Goal: Transaction & Acquisition: Book appointment/travel/reservation

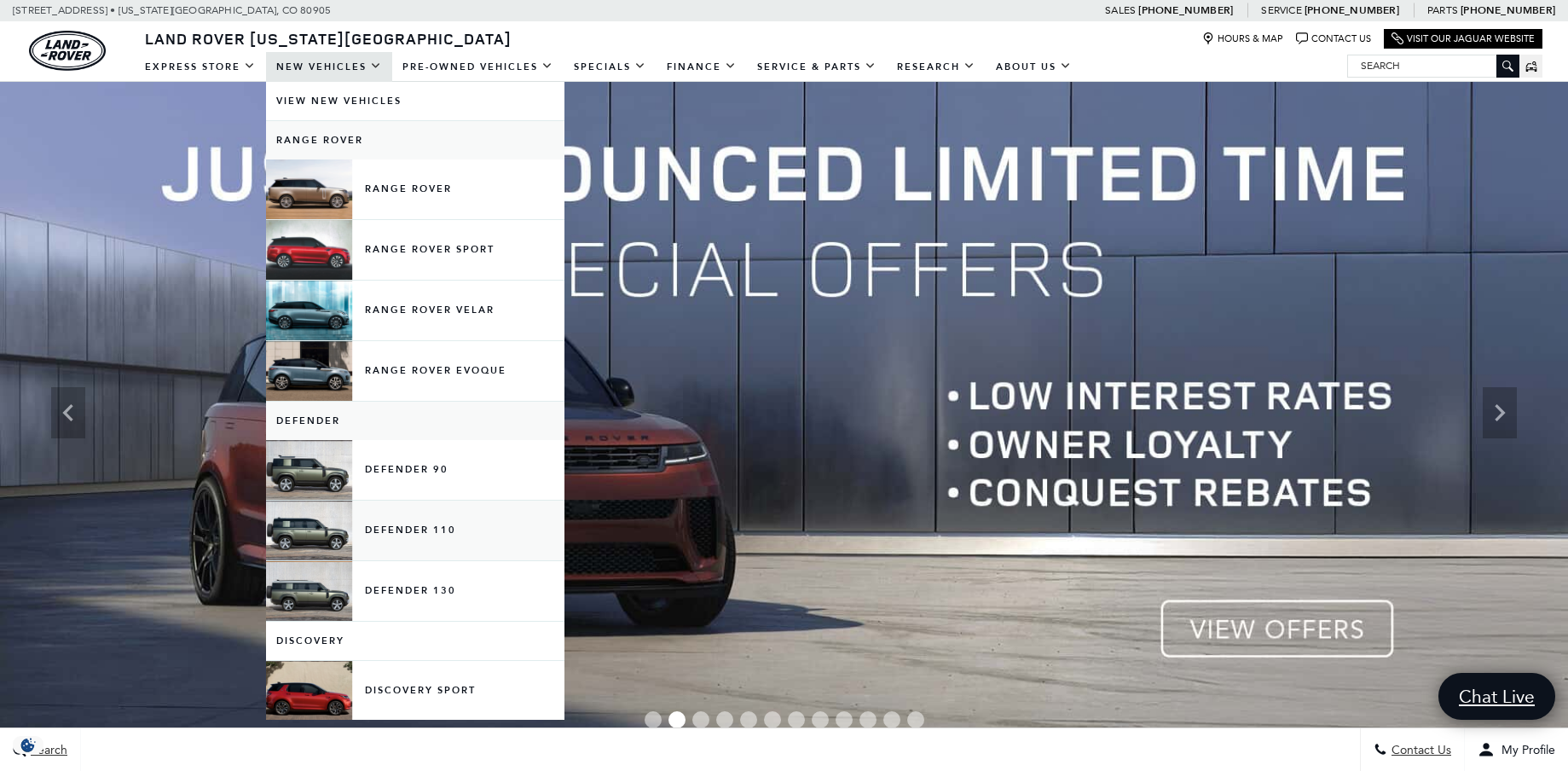
click at [296, 536] on link "Defender 110" at bounding box center [414, 530] width 299 height 60
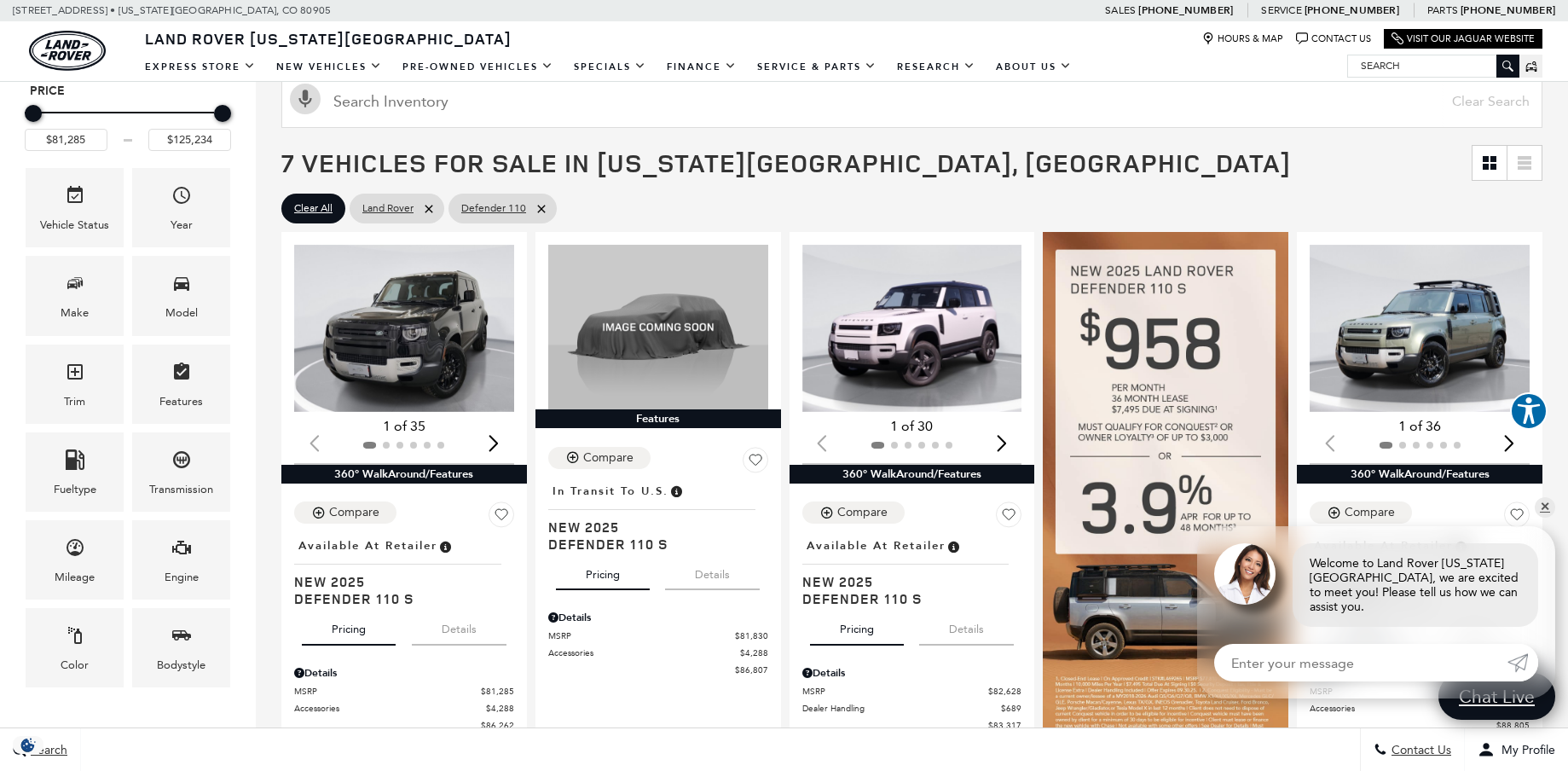
scroll to position [199, 0]
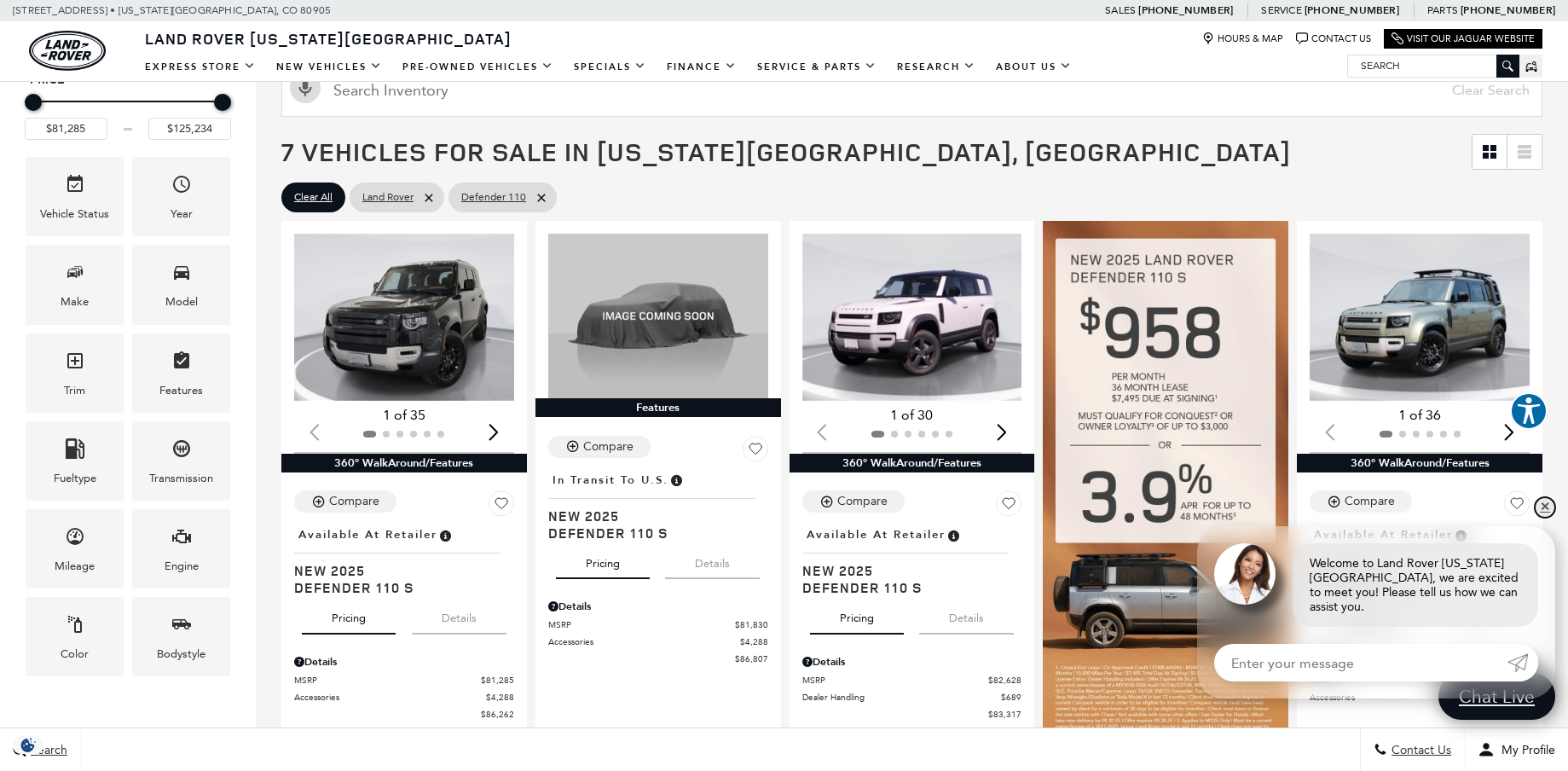
click at [1546, 515] on link "✕" at bounding box center [1545, 507] width 20 height 20
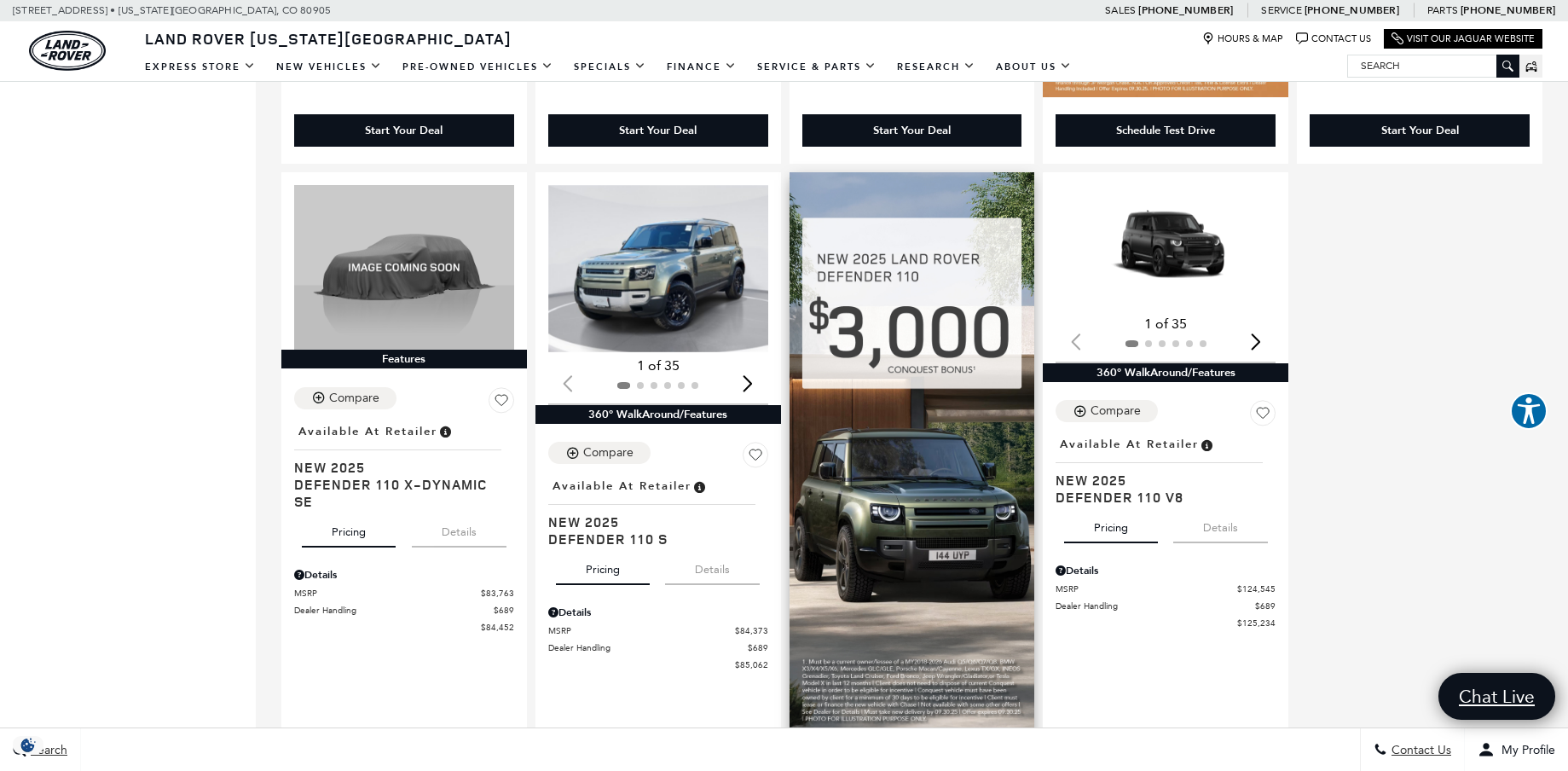
scroll to position [894, 0]
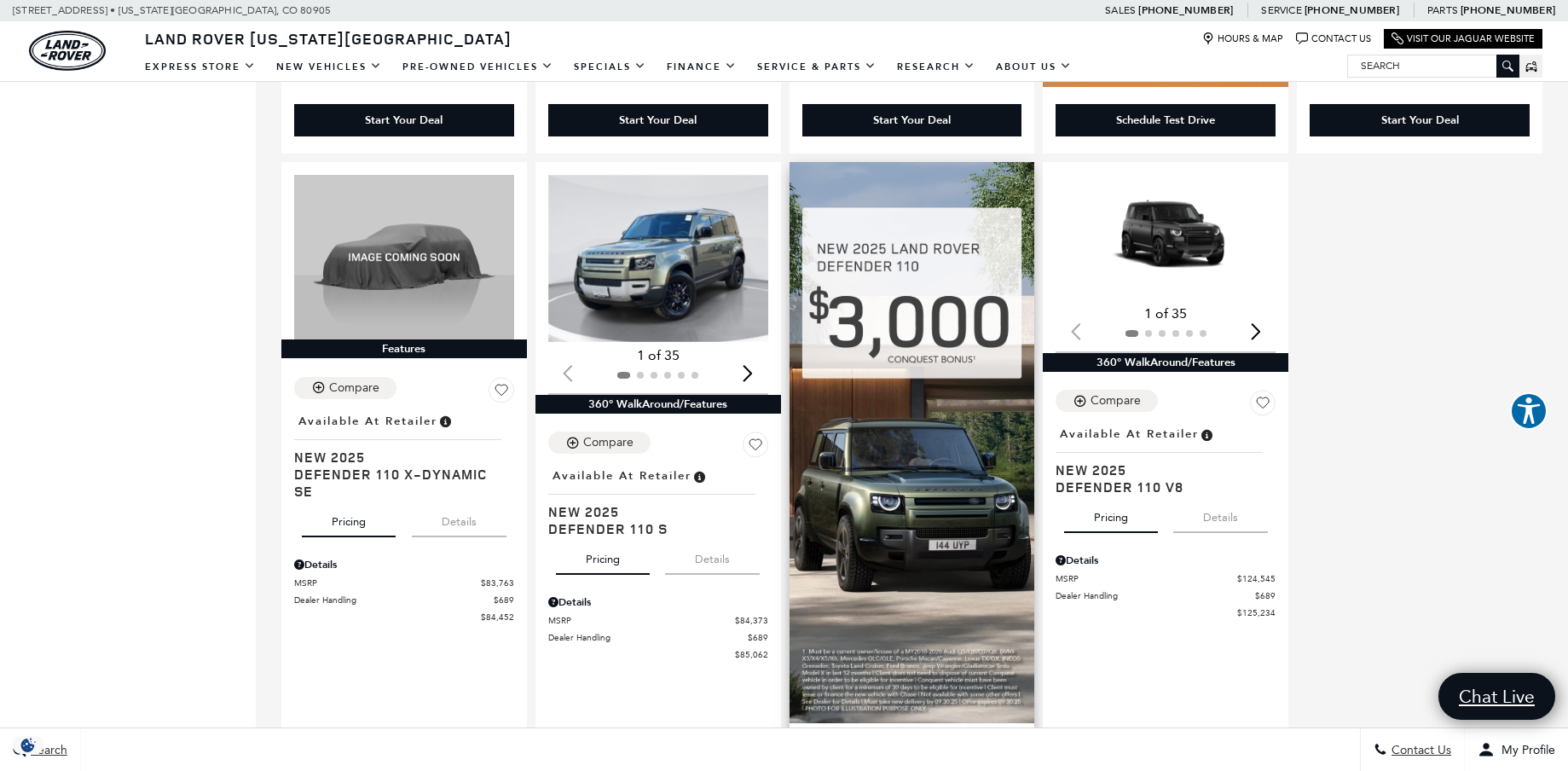
click at [935, 401] on img at bounding box center [912, 442] width 246 height 561
click at [929, 370] on img at bounding box center [912, 442] width 246 height 561
click at [888, 236] on img at bounding box center [912, 442] width 246 height 561
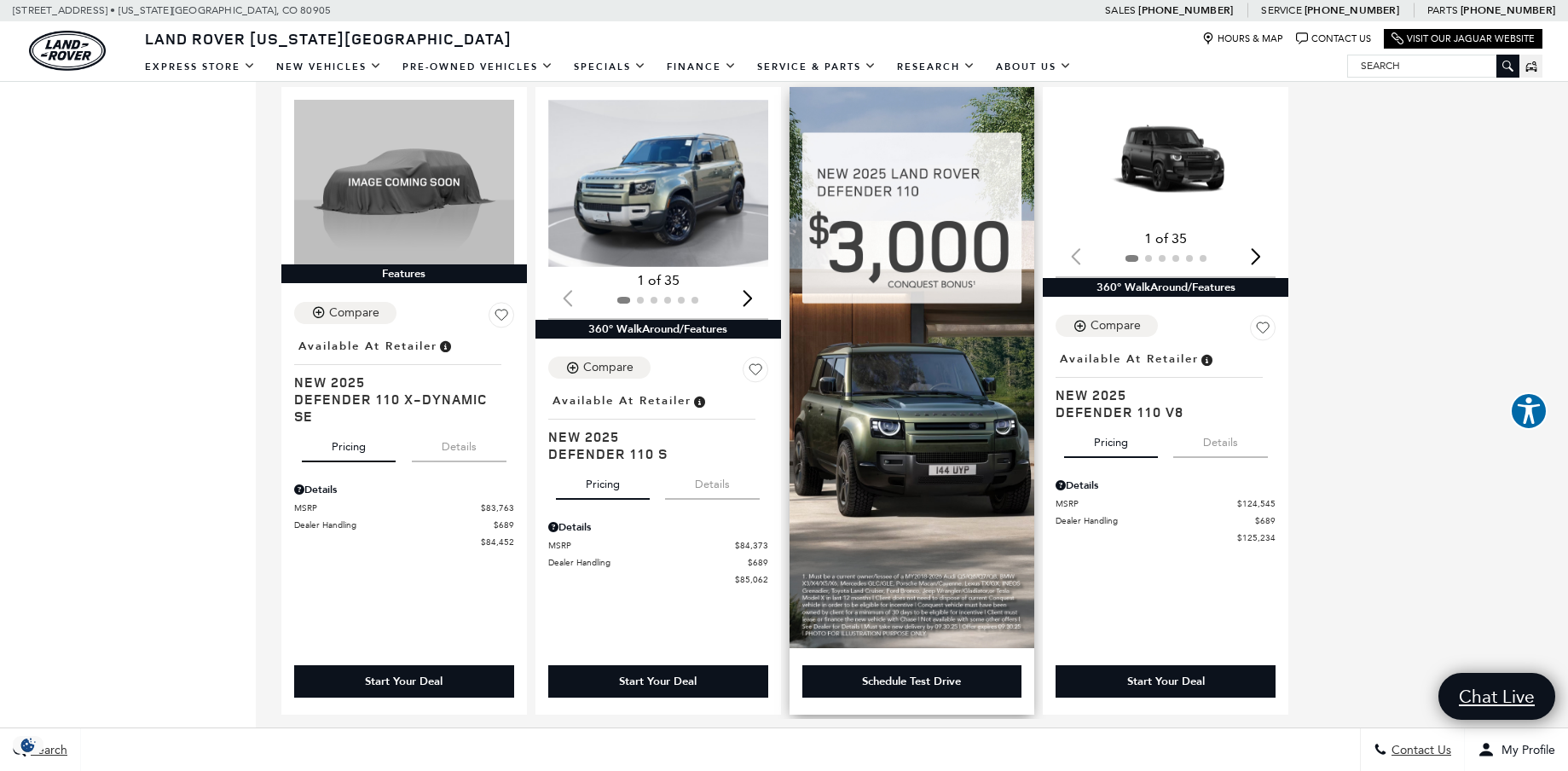
click at [891, 574] on img at bounding box center [912, 368] width 246 height 561
click at [953, 689] on div "Schedule Test Drive" at bounding box center [911, 680] width 99 height 15
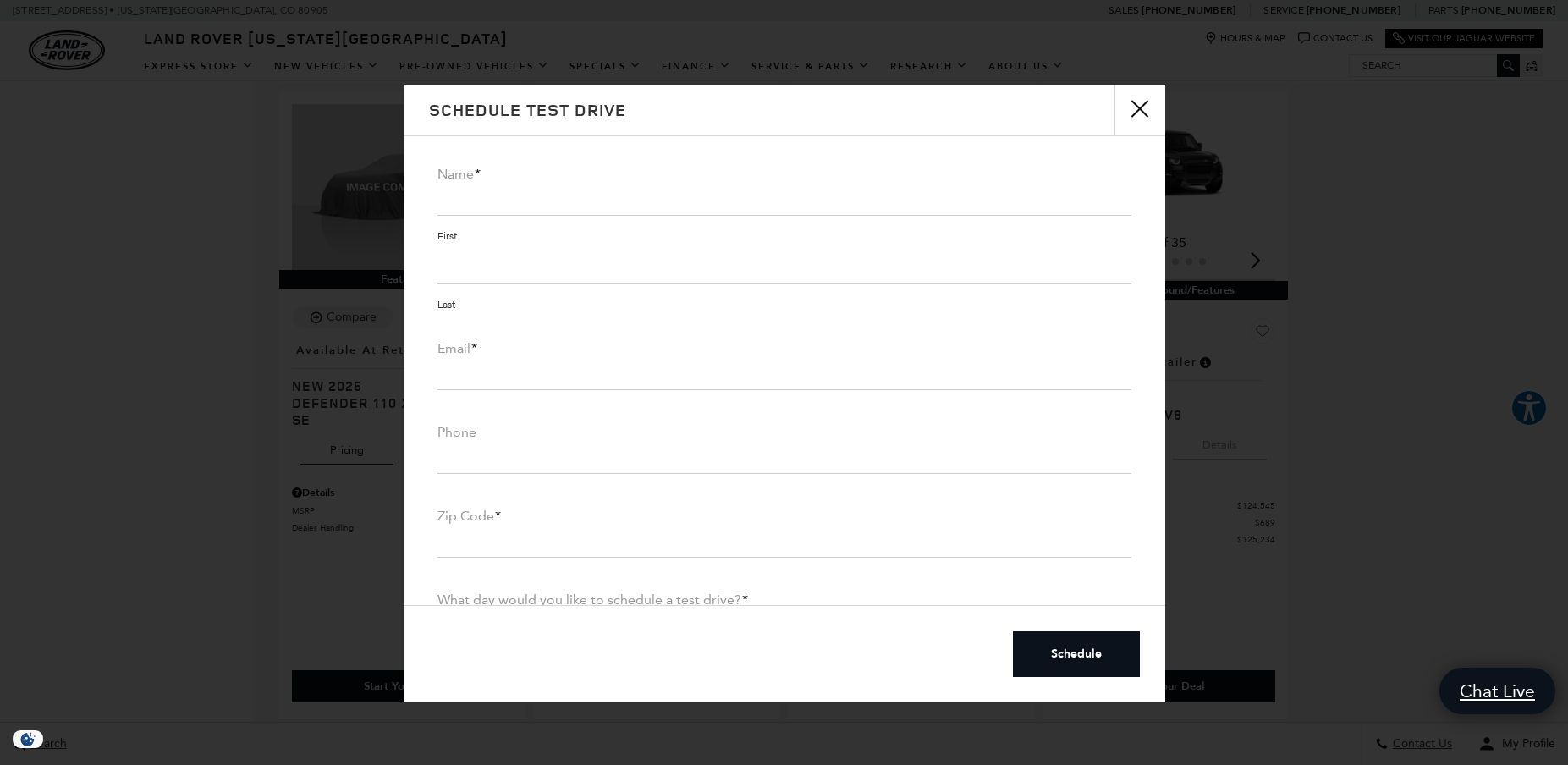
click at [1133, 113] on button "close" at bounding box center [1139, 109] width 51 height 51
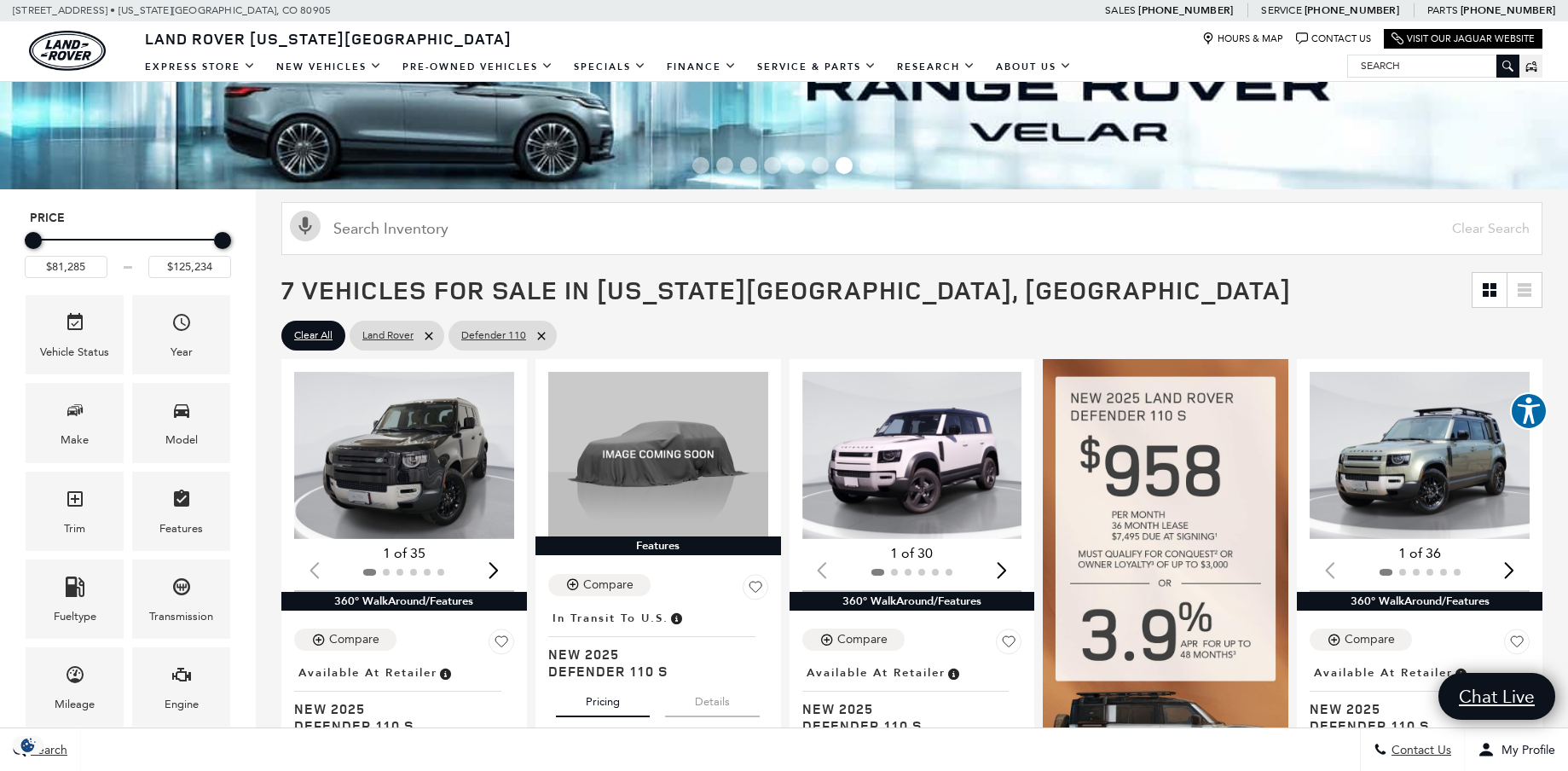
scroll to position [131, 0]
